Goal: Transaction & Acquisition: Purchase product/service

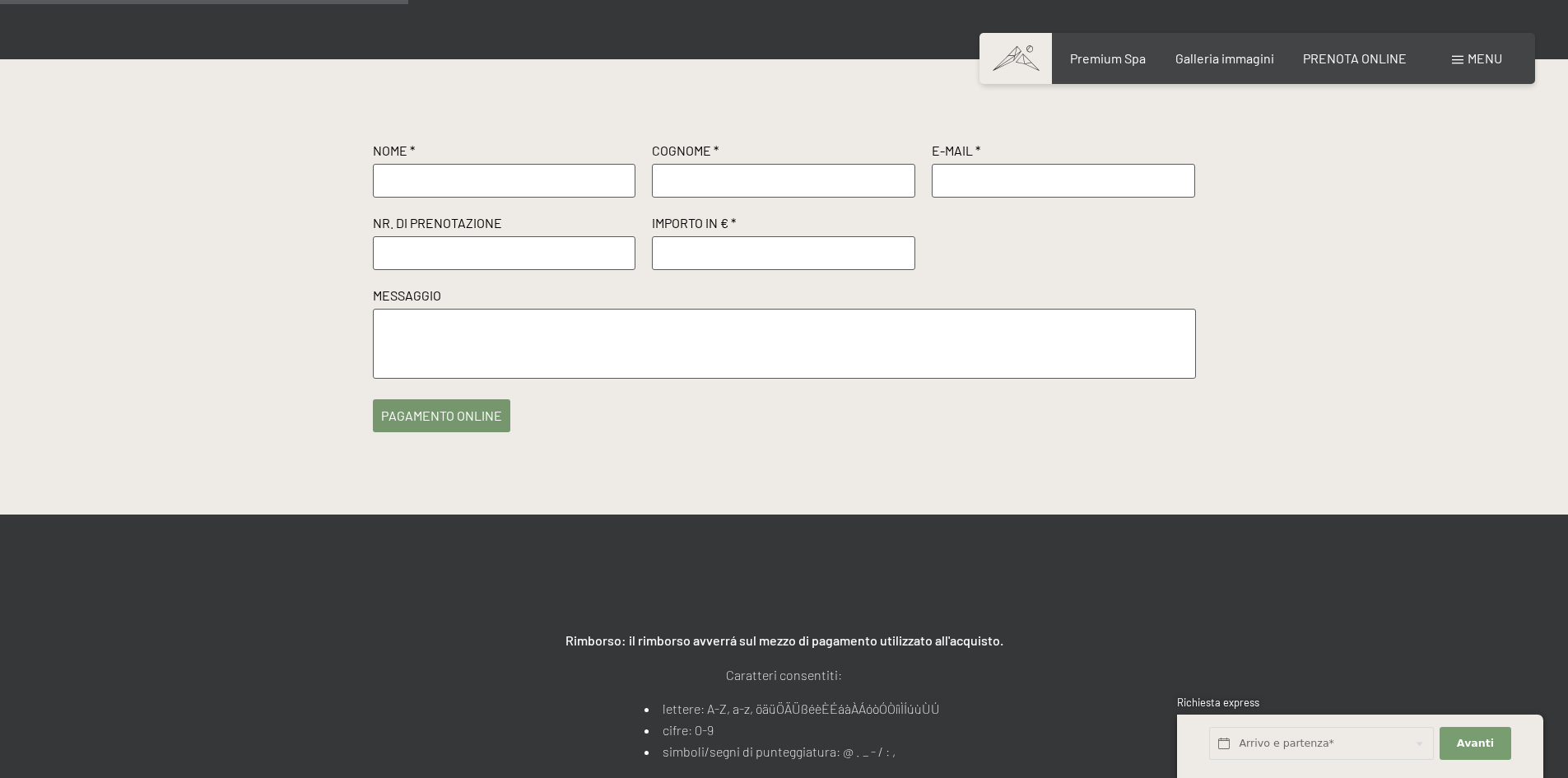
drag, startPoint x: 441, startPoint y: 182, endPoint x: 474, endPoint y: 180, distance: 33.1
click at [446, 182] on input "text" at bounding box center [505, 179] width 264 height 32
type input "[PERSON_NAME]"
click at [883, 175] on input "text" at bounding box center [784, 179] width 264 height 32
type input "raudino"
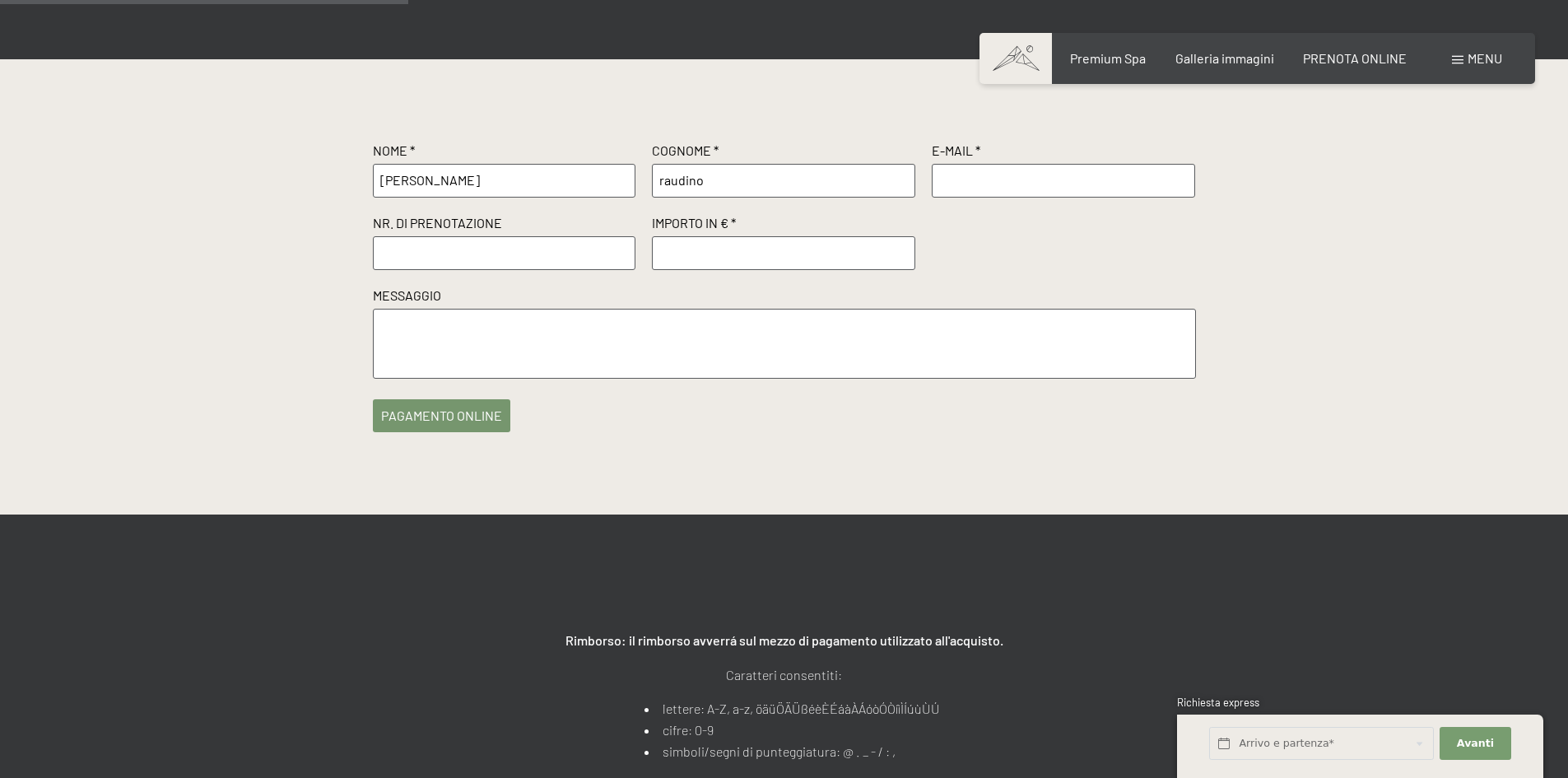
click at [990, 177] on input "text" at bounding box center [1064, 179] width 264 height 32
type input "[EMAIL_ADDRESS][DOMAIN_NAME]"
click at [666, 180] on input "raudino" at bounding box center [784, 179] width 264 height 32
type input "Raudino"
click at [436, 245] on input "text" at bounding box center [505, 252] width 264 height 32
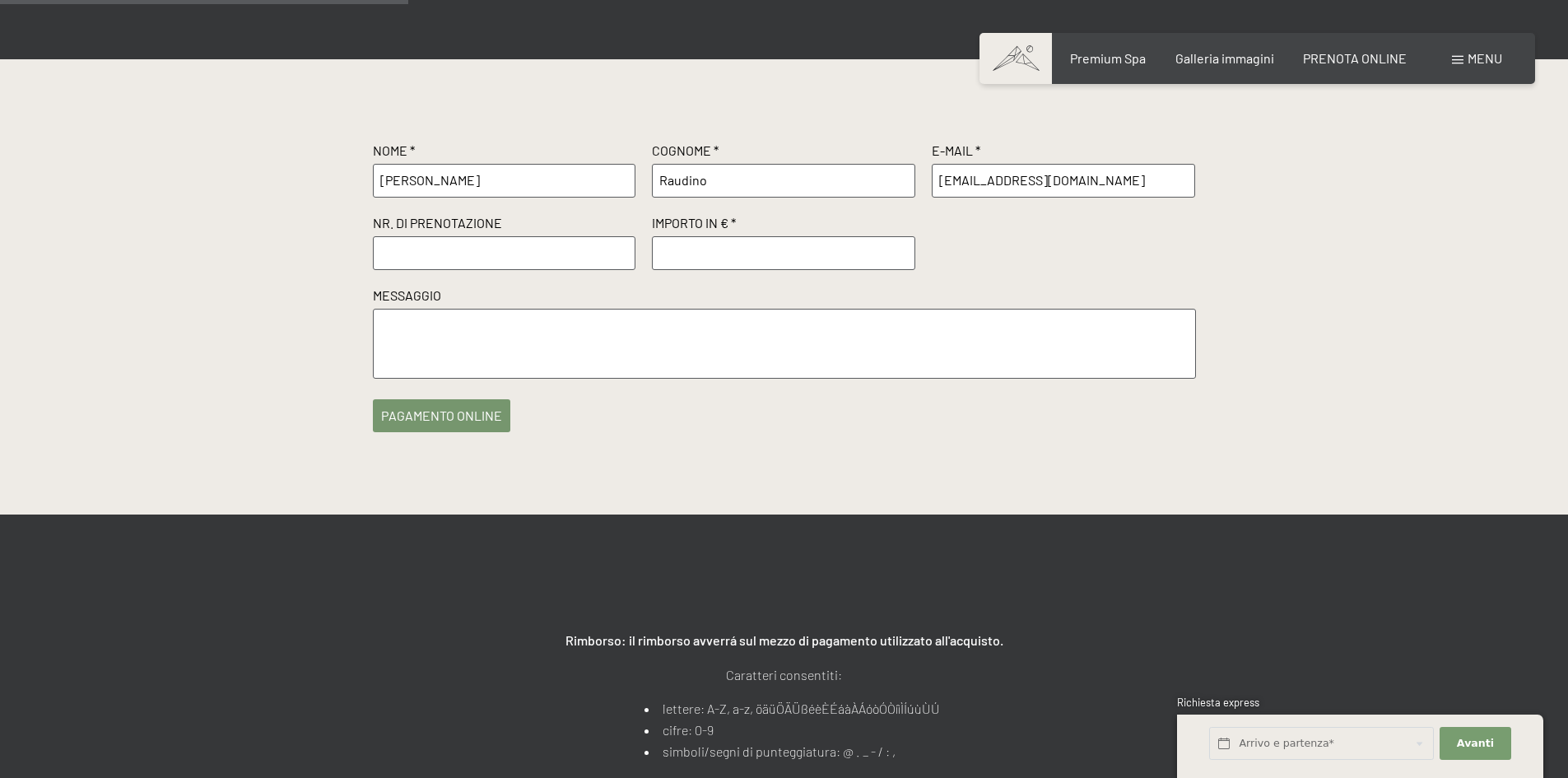
paste input "R55807"
type input "R55807"
click at [738, 247] on input "number" at bounding box center [784, 252] width 264 height 32
type input "500"
click at [460, 344] on textarea at bounding box center [784, 343] width 823 height 70
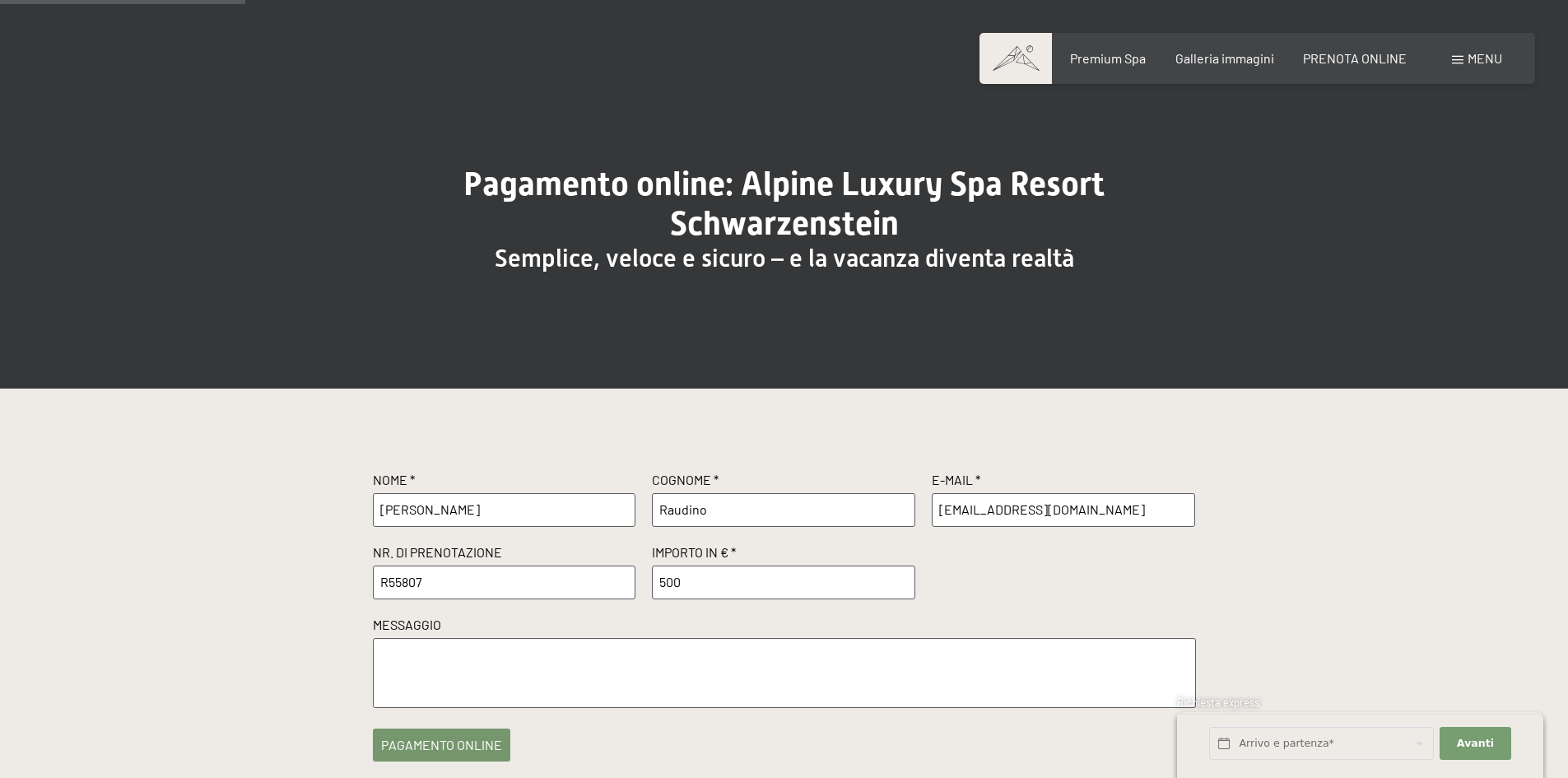
scroll to position [411, 0]
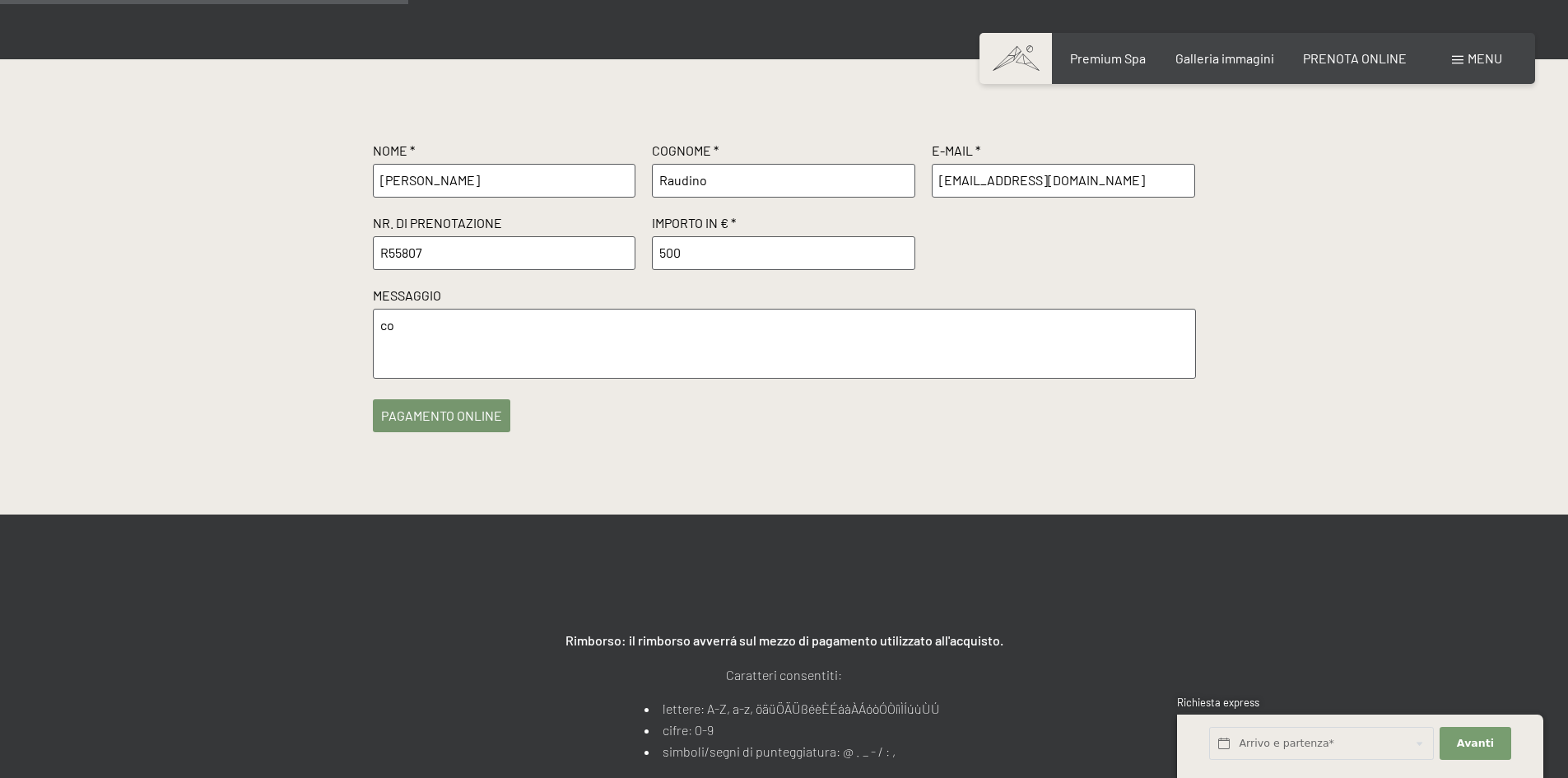
type textarea "c"
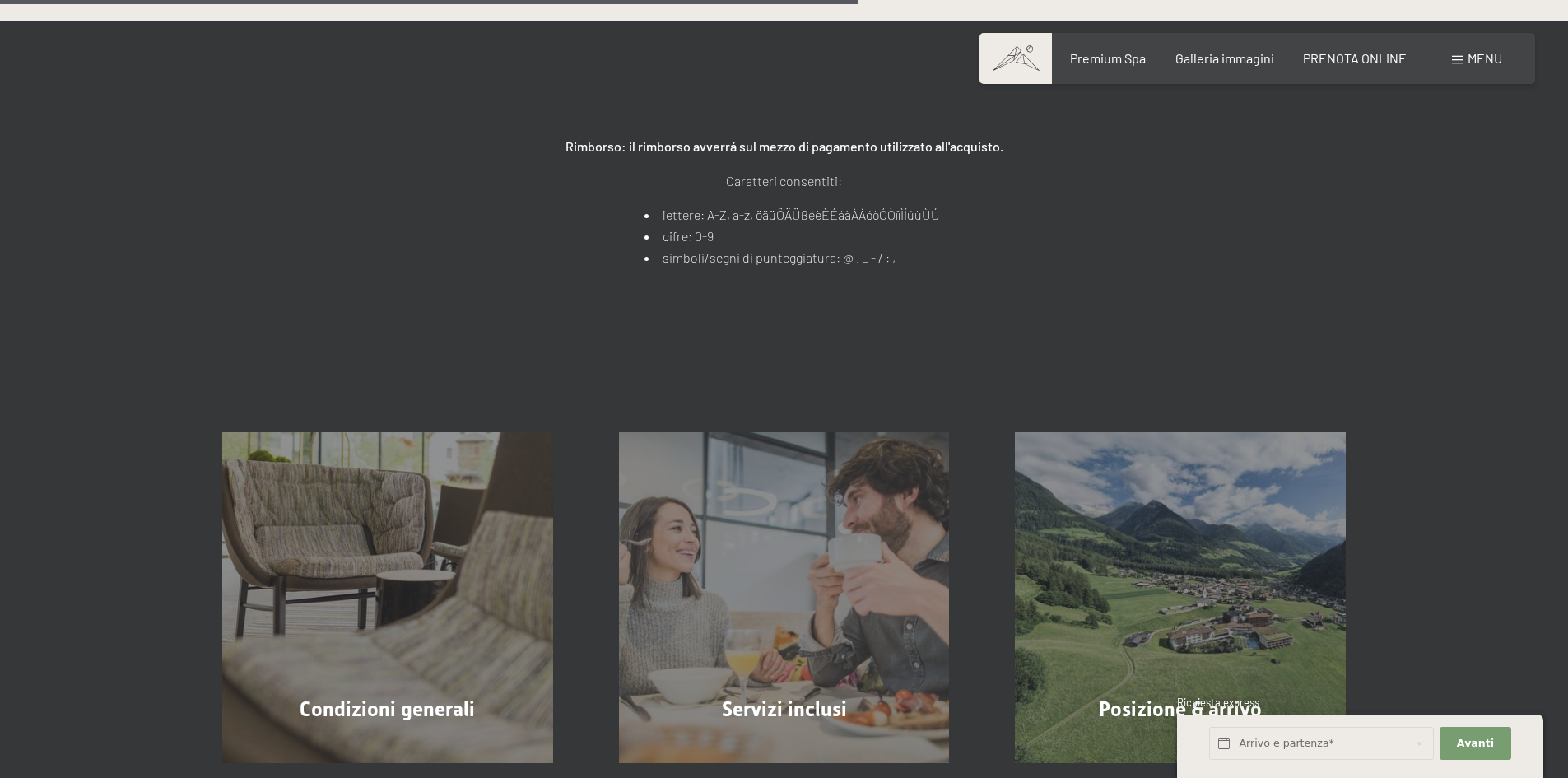
scroll to position [330, 0]
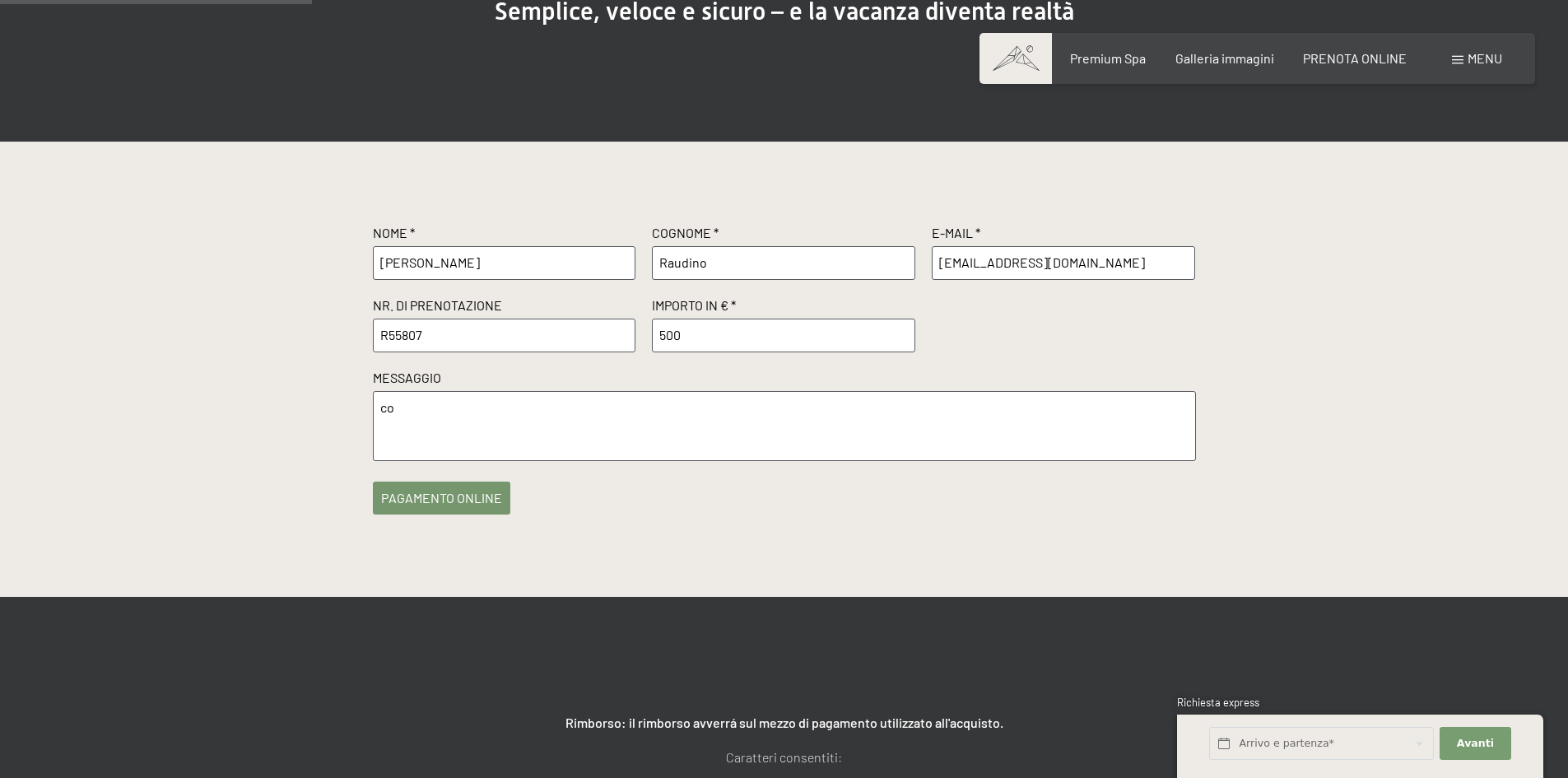
type textarea "c"
type textarea "acconto per camera alpin studio 4° piano"
click at [482, 489] on button "pagamento online" at bounding box center [442, 493] width 137 height 32
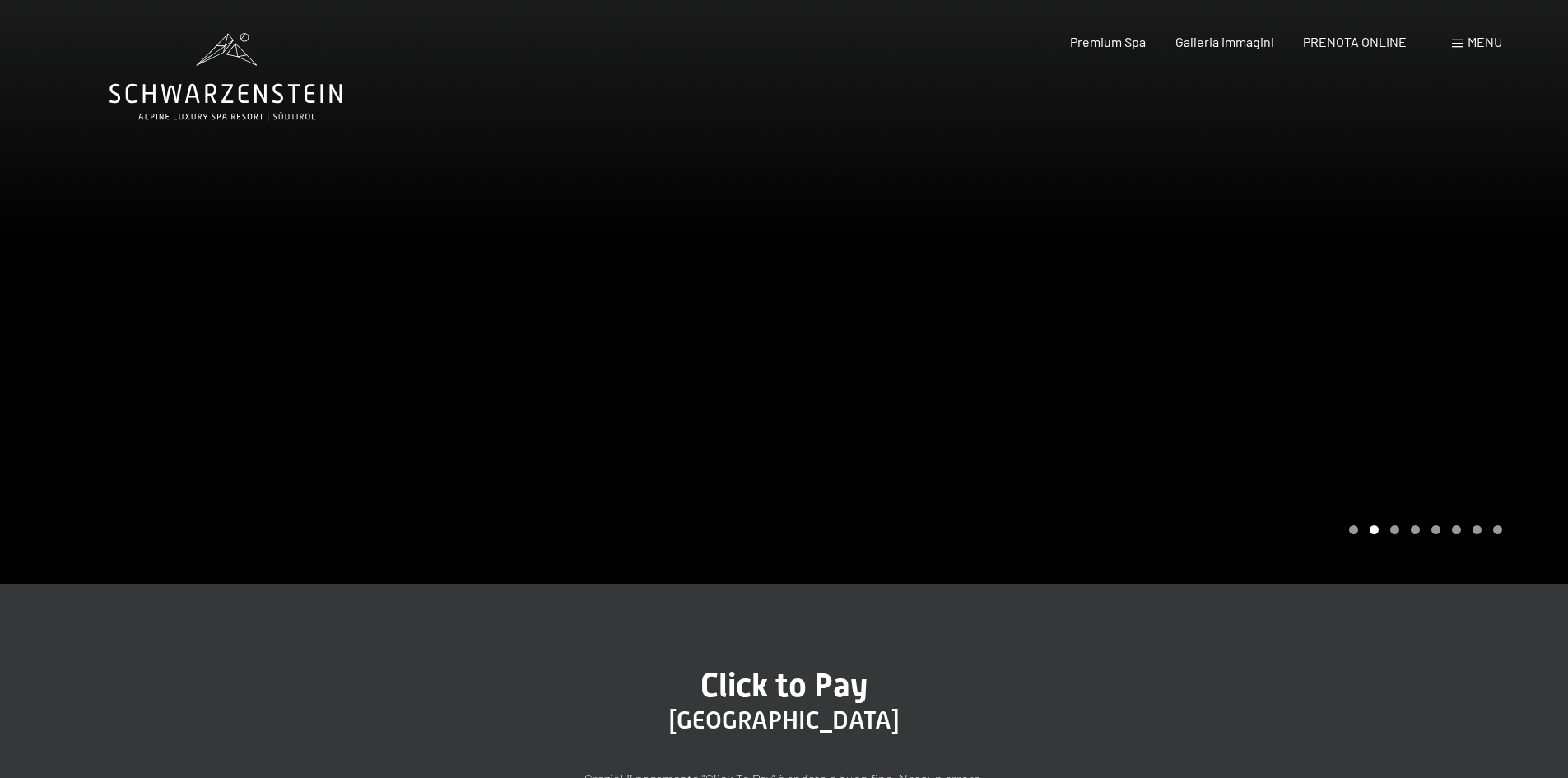
scroll to position [494, 0]
